Goal: Navigation & Orientation: Find specific page/section

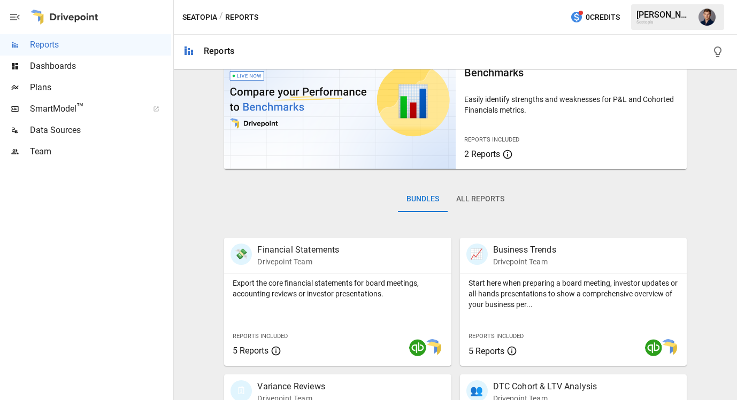
scroll to position [23, 0]
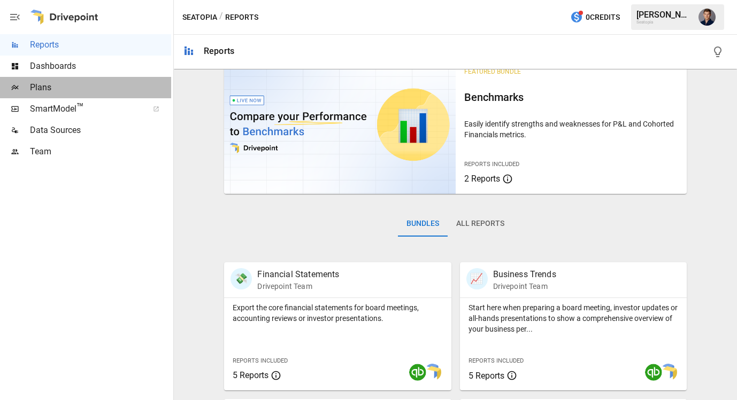
click at [79, 94] on span "Plans" at bounding box center [100, 87] width 141 height 13
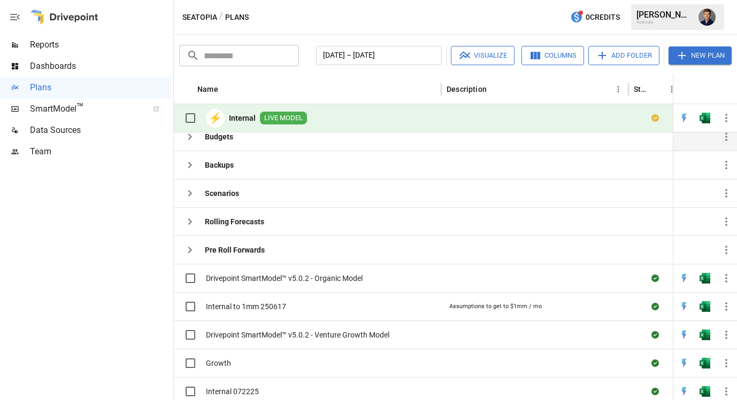
scroll to position [13, 0]
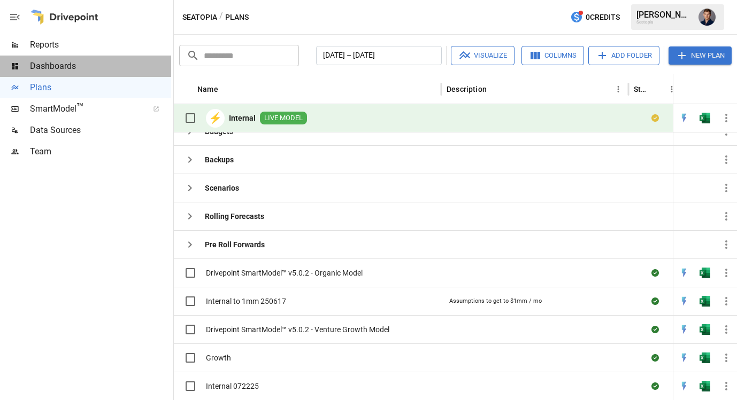
click at [81, 68] on span "Dashboards" at bounding box center [100, 66] width 141 height 13
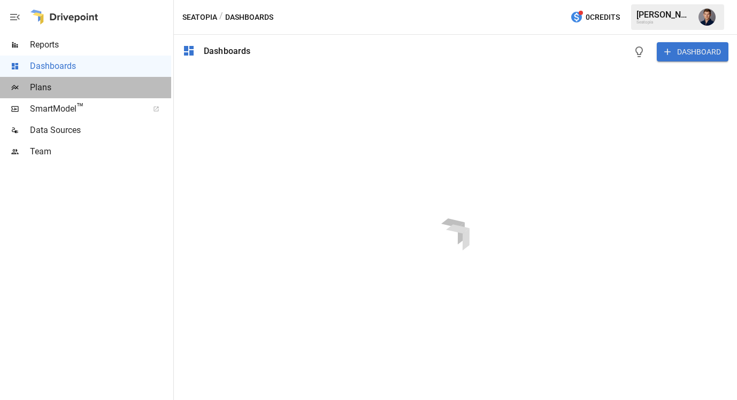
click at [56, 86] on span "Plans" at bounding box center [100, 87] width 141 height 13
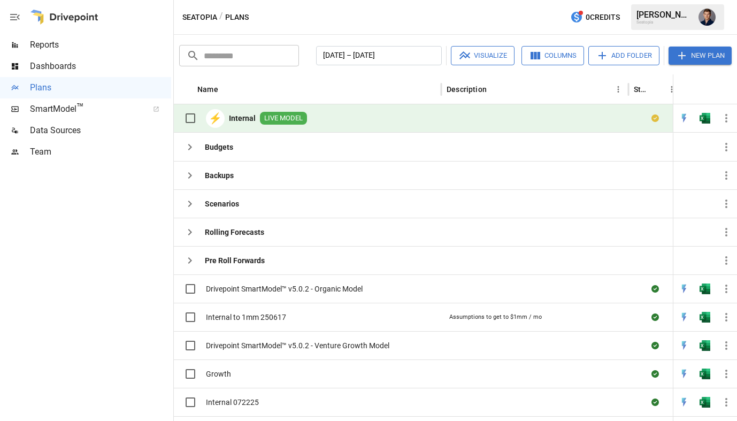
click at [197, 14] on button "Seatopia" at bounding box center [199, 17] width 35 height 13
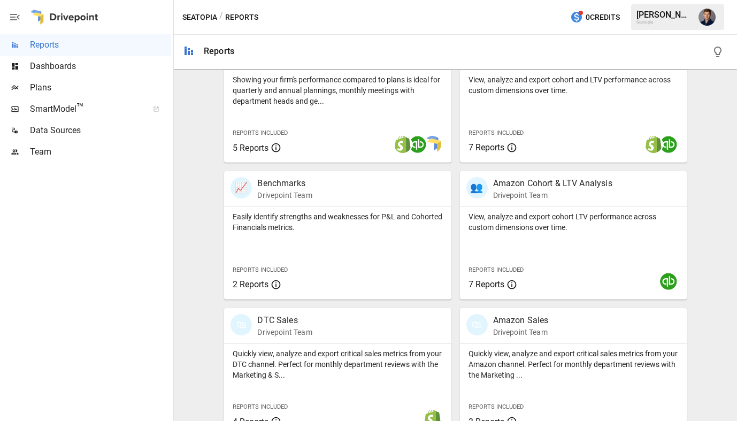
scroll to position [408, 0]
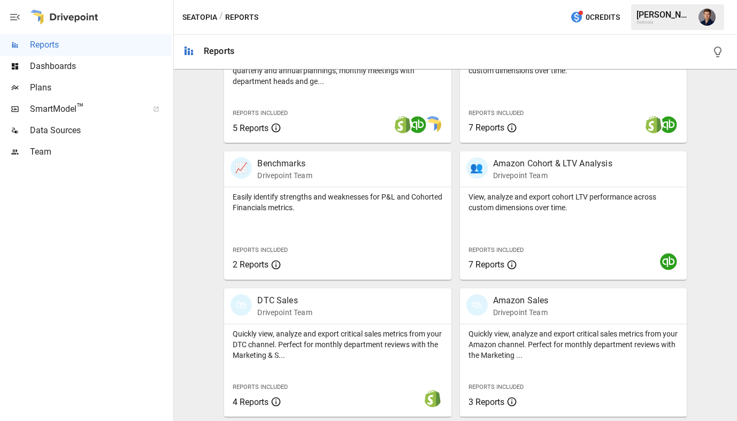
click at [59, 89] on span "Plans" at bounding box center [100, 87] width 141 height 13
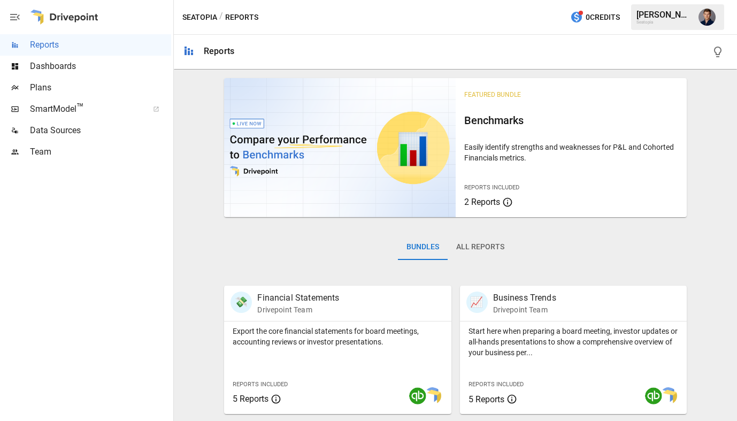
click at [61, 94] on div "Plans" at bounding box center [85, 87] width 171 height 21
